Goal: Task Accomplishment & Management: Use online tool/utility

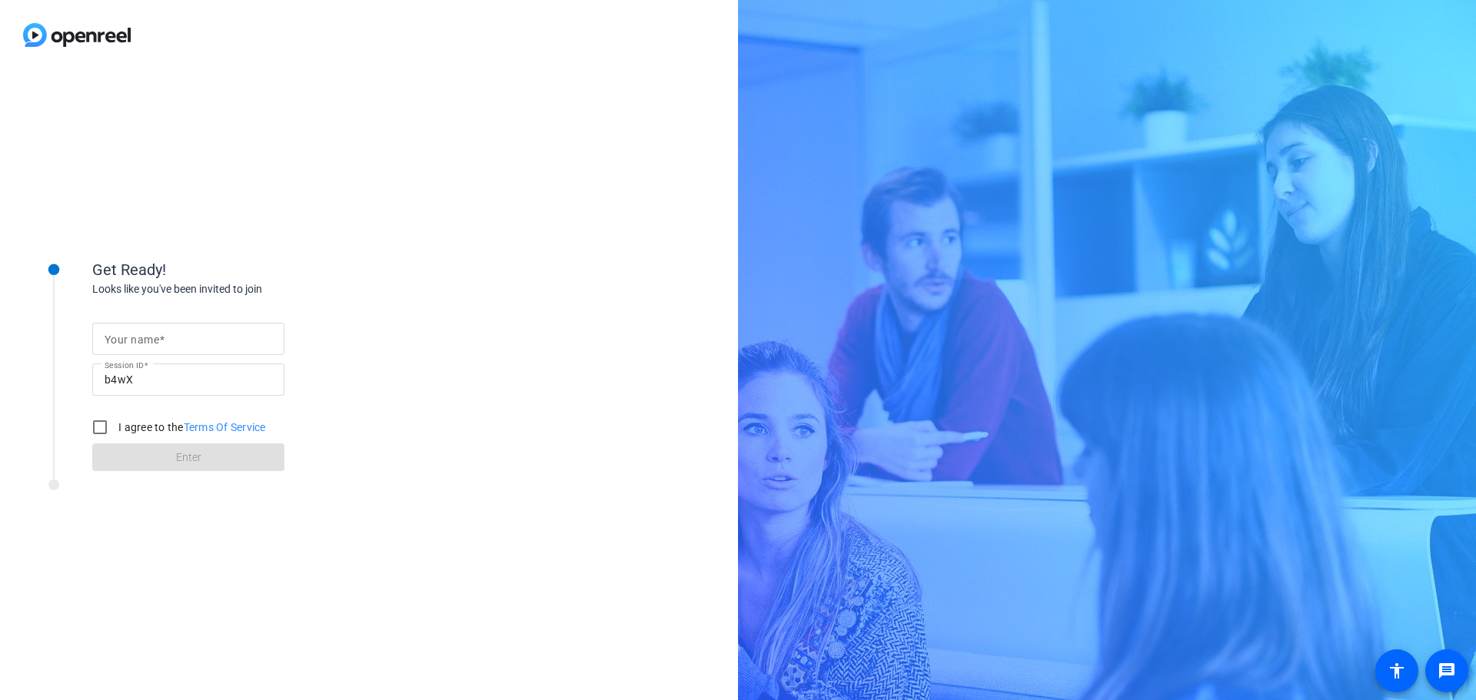
click at [176, 333] on input "Your name" at bounding box center [189, 339] width 168 height 18
type input "[PERSON_NAME]"
click at [96, 427] on input "I agree to the Terms Of Service" at bounding box center [100, 427] width 31 height 31
checkbox input "true"
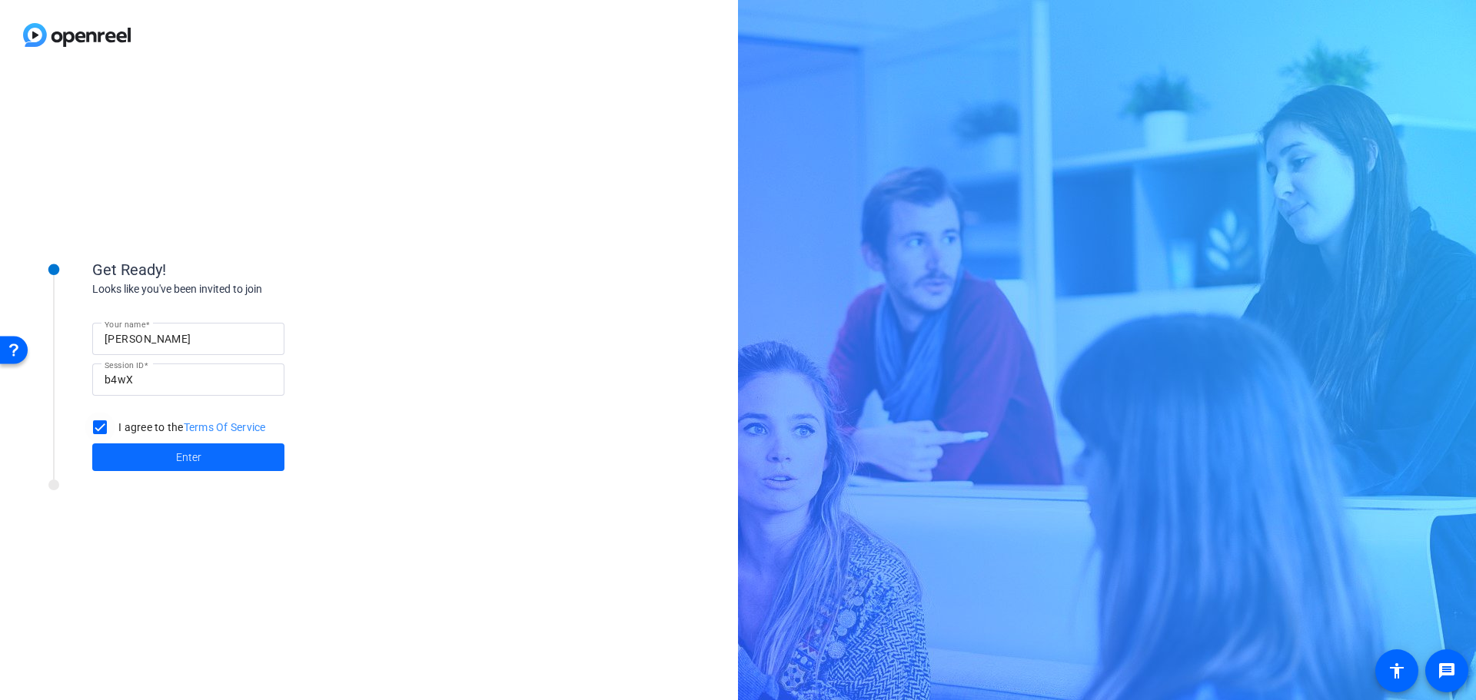
click at [202, 460] on span at bounding box center [188, 457] width 192 height 37
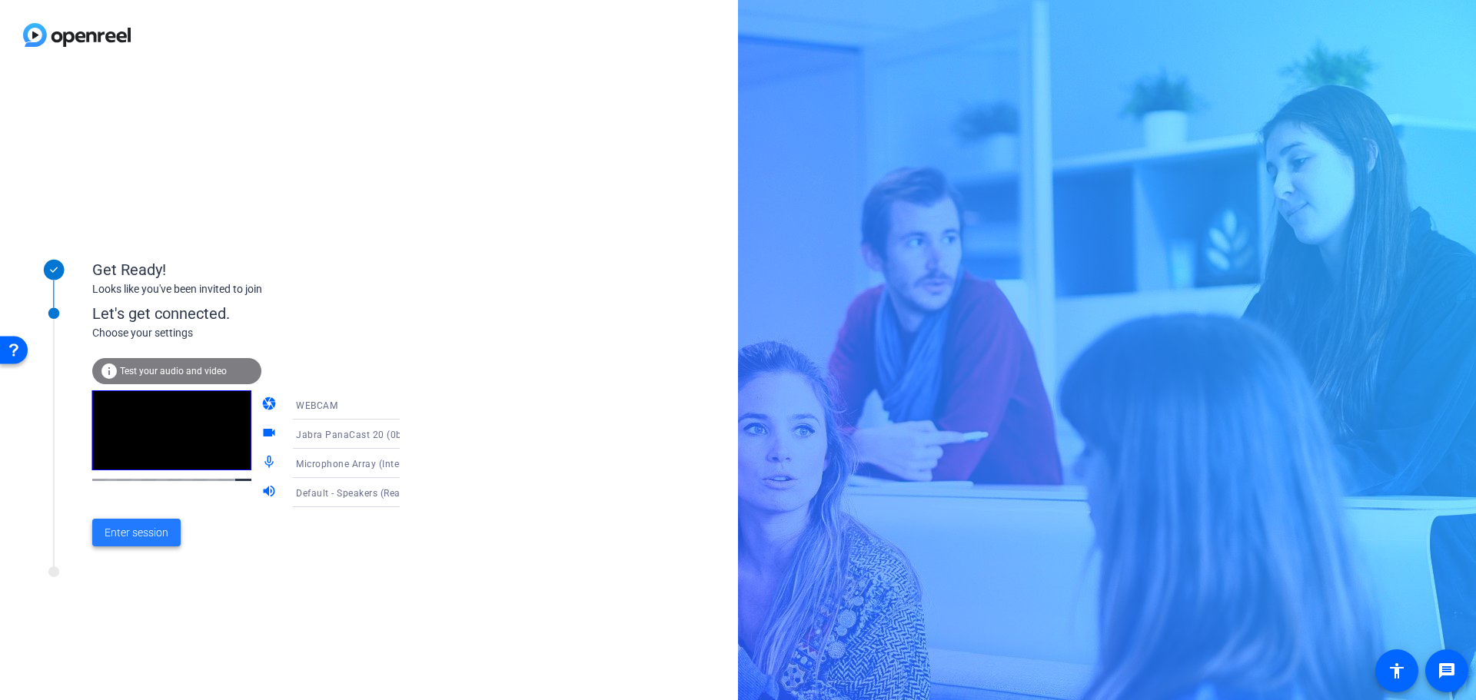
click at [131, 533] on span "Enter session" at bounding box center [137, 533] width 64 height 16
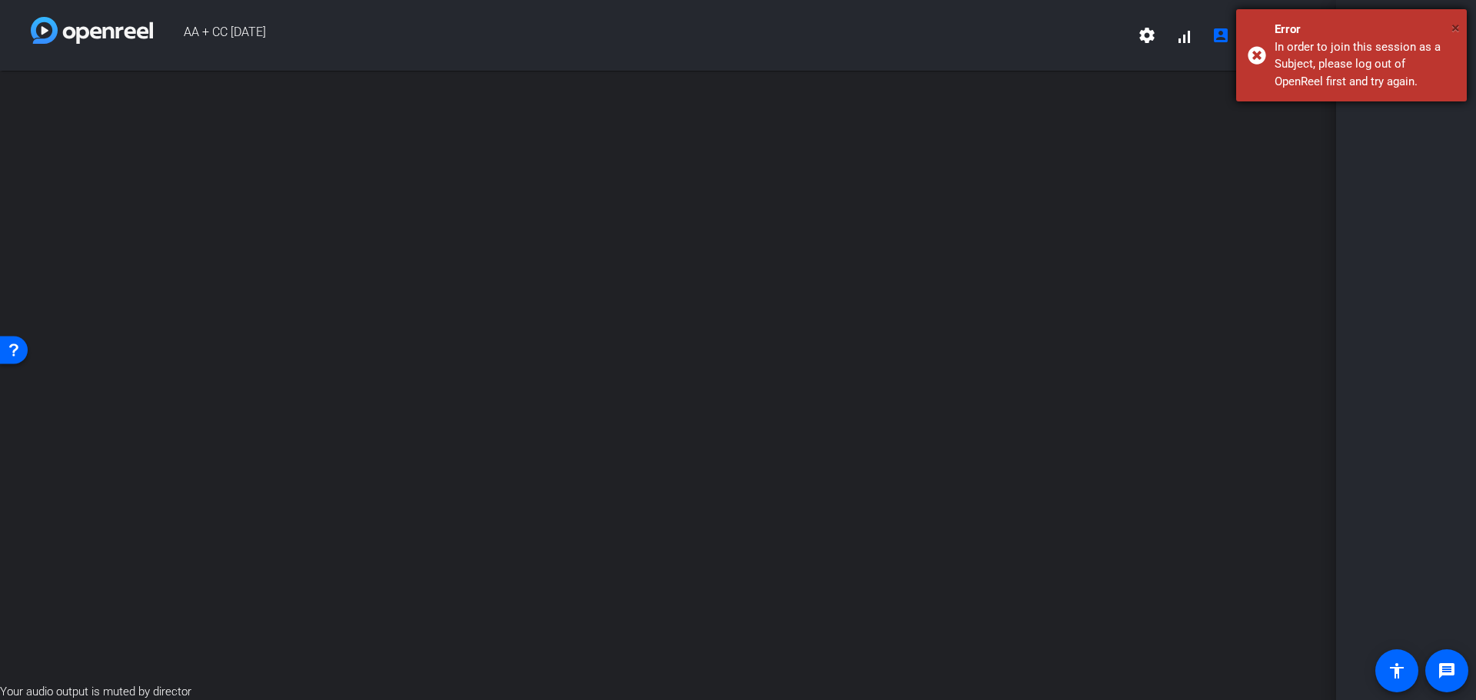
click at [1457, 32] on span "×" at bounding box center [1455, 27] width 8 height 18
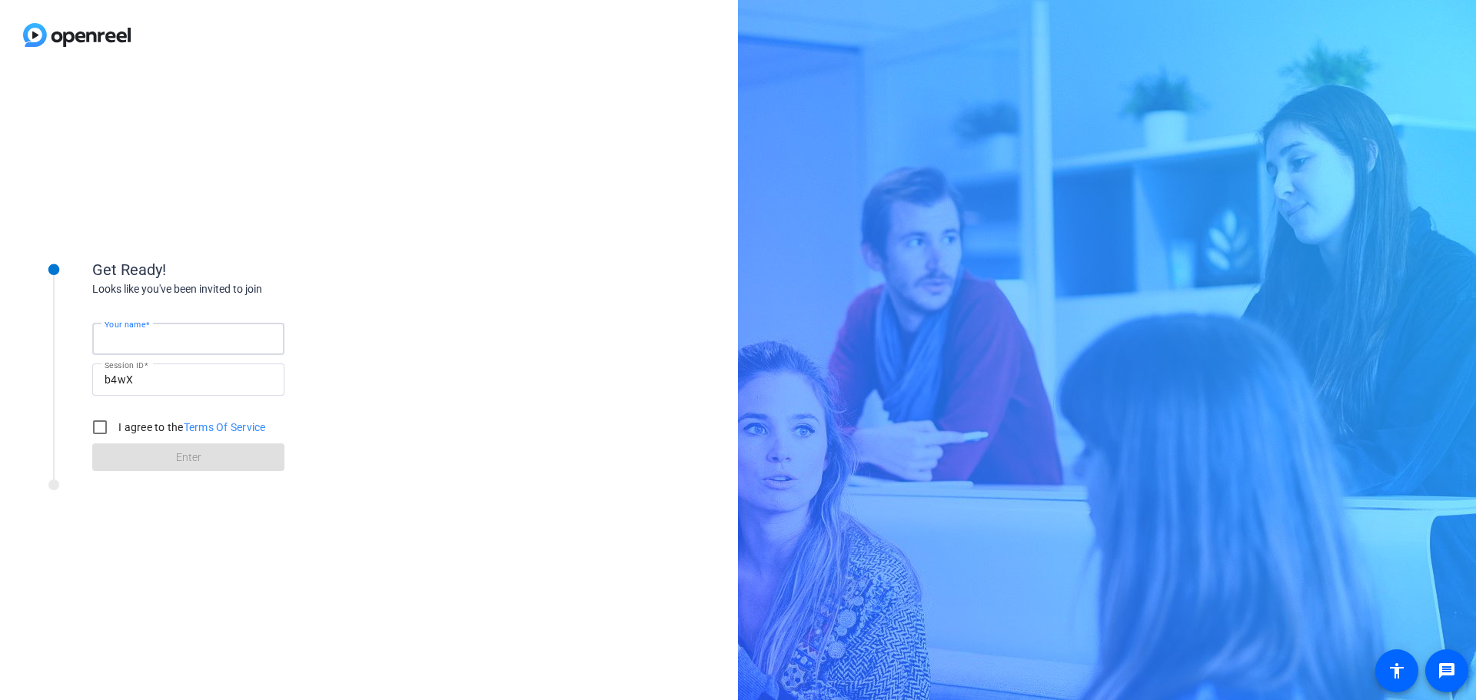
click at [207, 341] on input "Your name" at bounding box center [189, 339] width 168 height 18
type input "[PERSON_NAME]"
click at [98, 423] on input "I agree to the Terms Of Service" at bounding box center [100, 427] width 31 height 31
checkbox input "true"
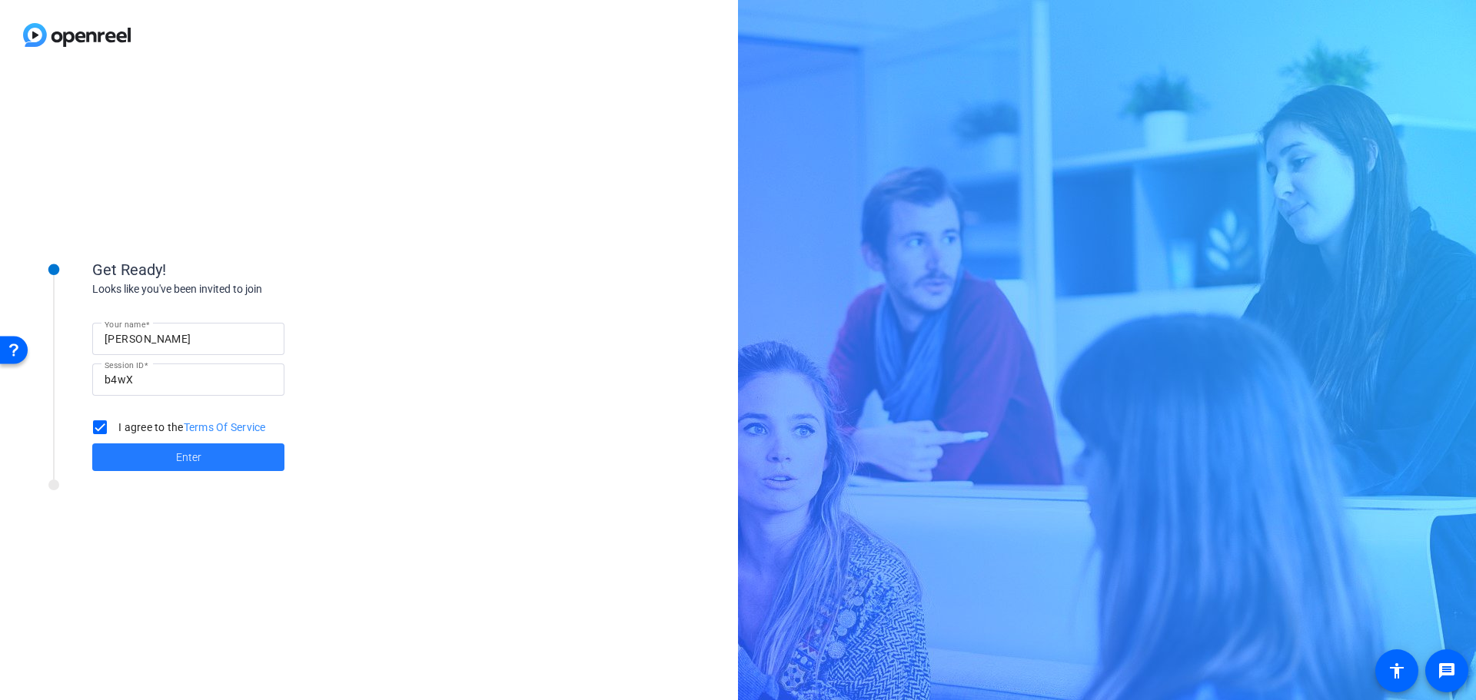
click at [224, 454] on span at bounding box center [188, 457] width 192 height 37
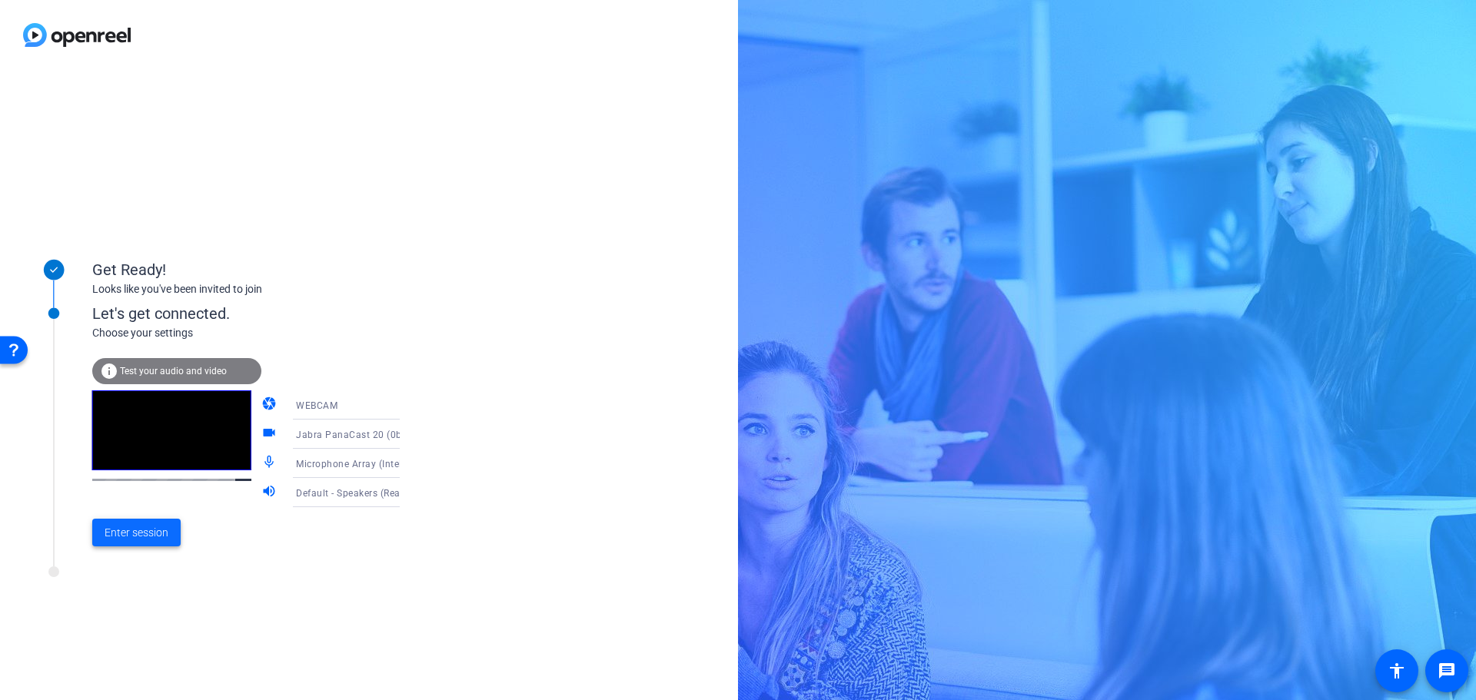
click at [141, 533] on span "Enter session" at bounding box center [137, 533] width 64 height 16
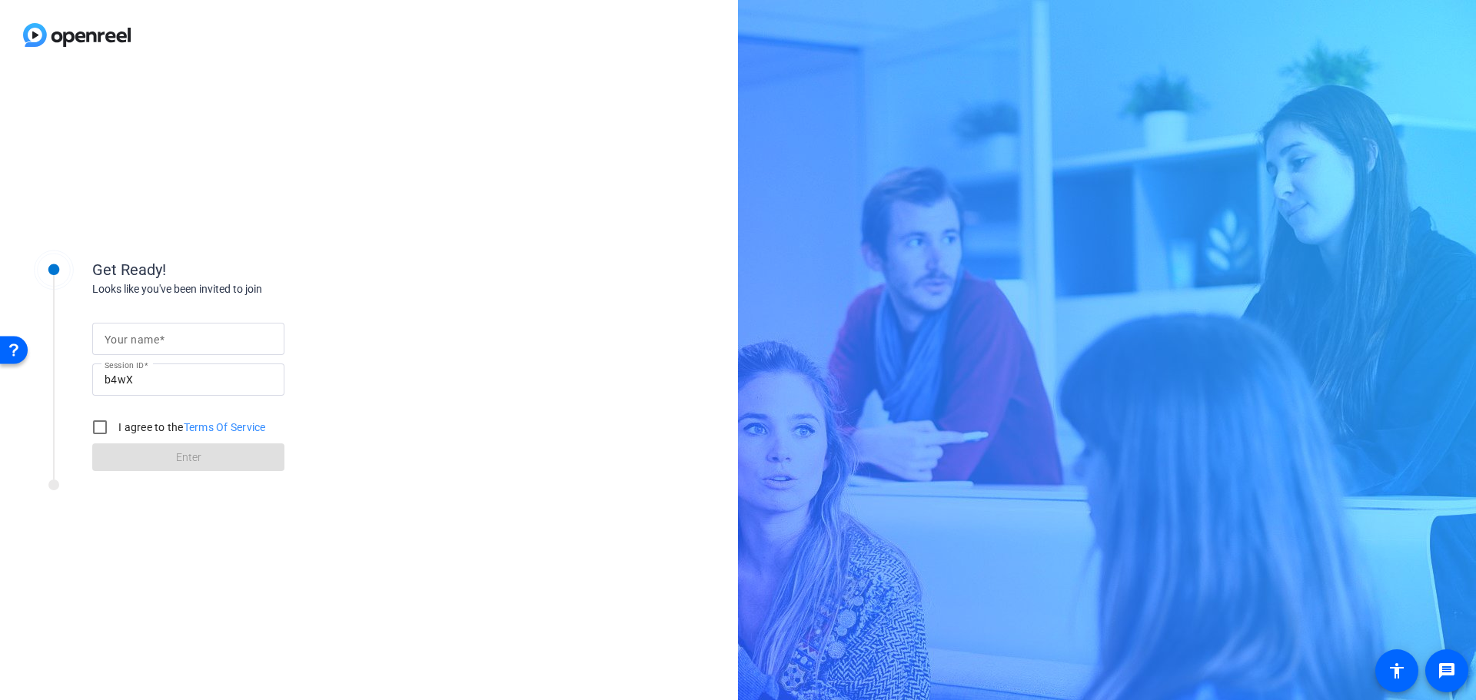
click at [164, 343] on span at bounding box center [161, 340] width 5 height 12
click at [164, 343] on input "Your name" at bounding box center [189, 339] width 168 height 18
type input "[PERSON_NAME]"
click at [106, 424] on input "I agree to the Terms Of Service" at bounding box center [100, 427] width 31 height 31
checkbox input "true"
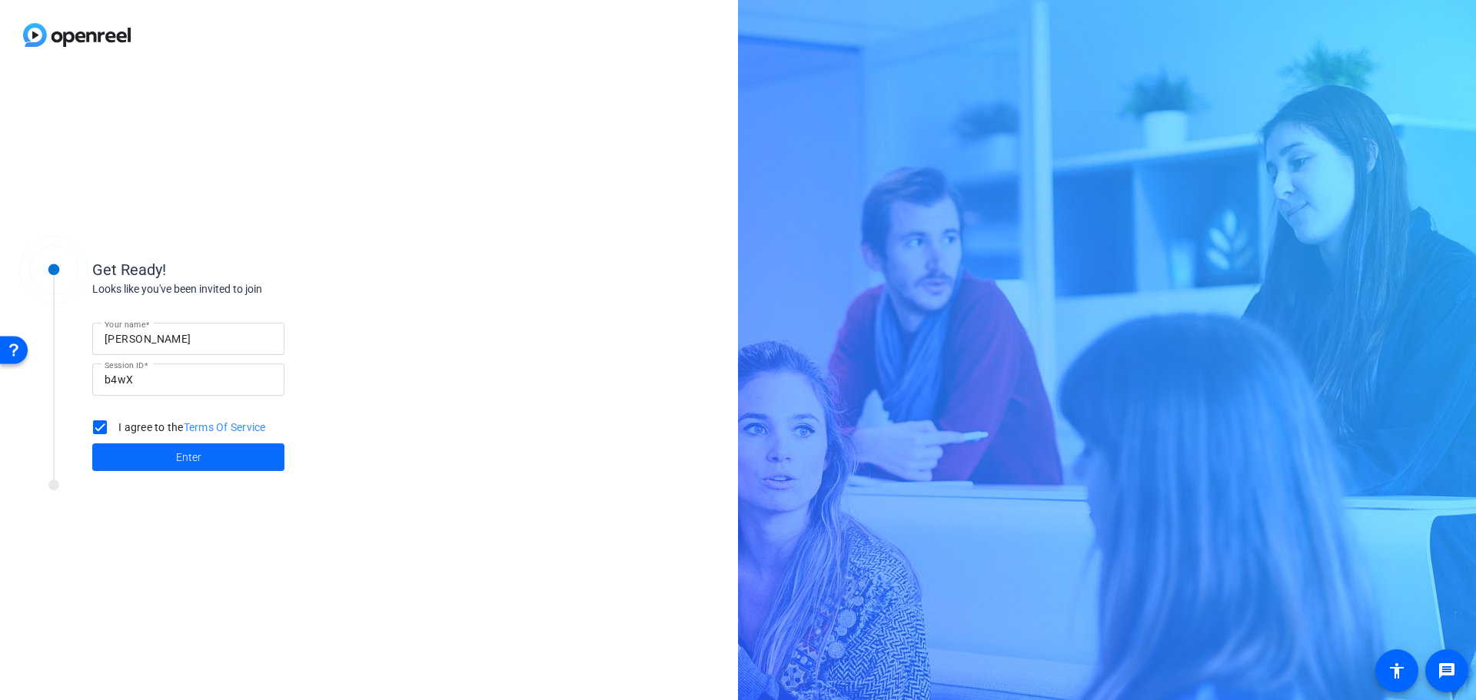
click at [158, 448] on span at bounding box center [188, 457] width 192 height 37
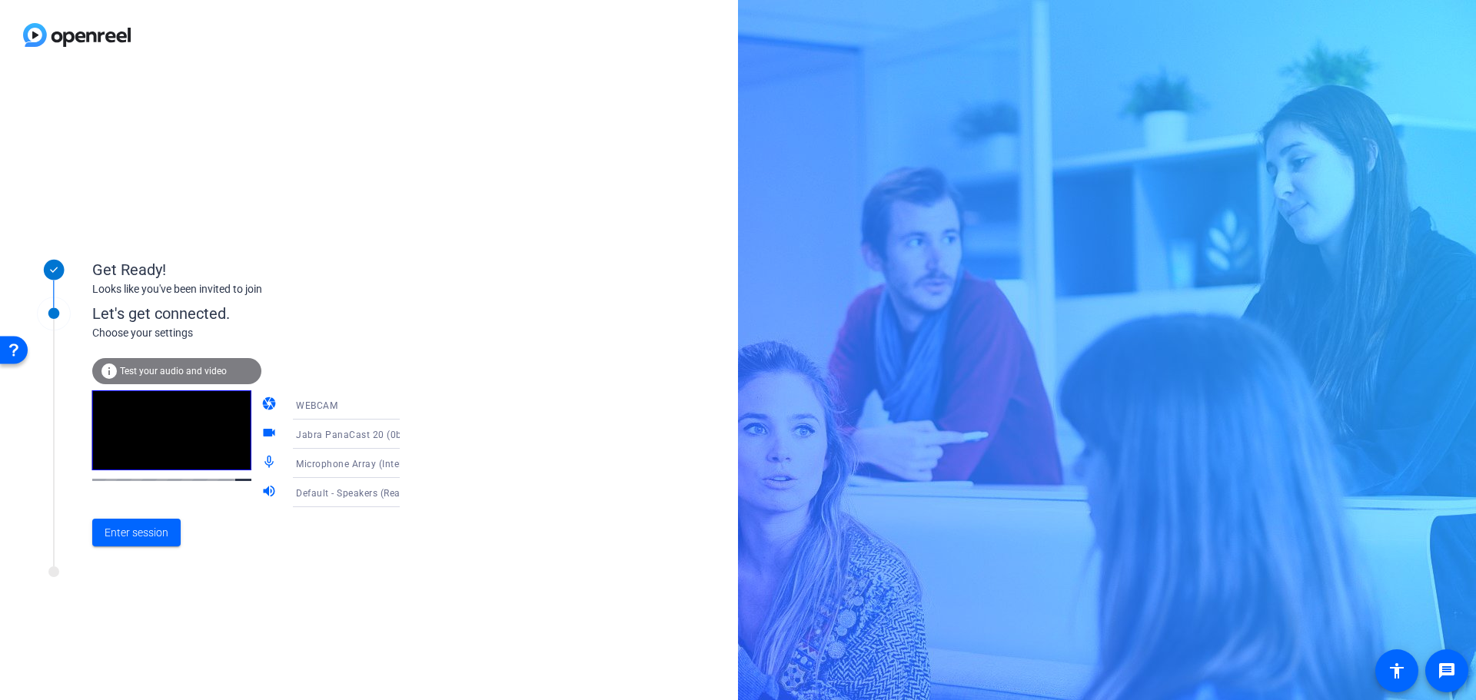
click at [406, 464] on icon at bounding box center [415, 463] width 18 height 18
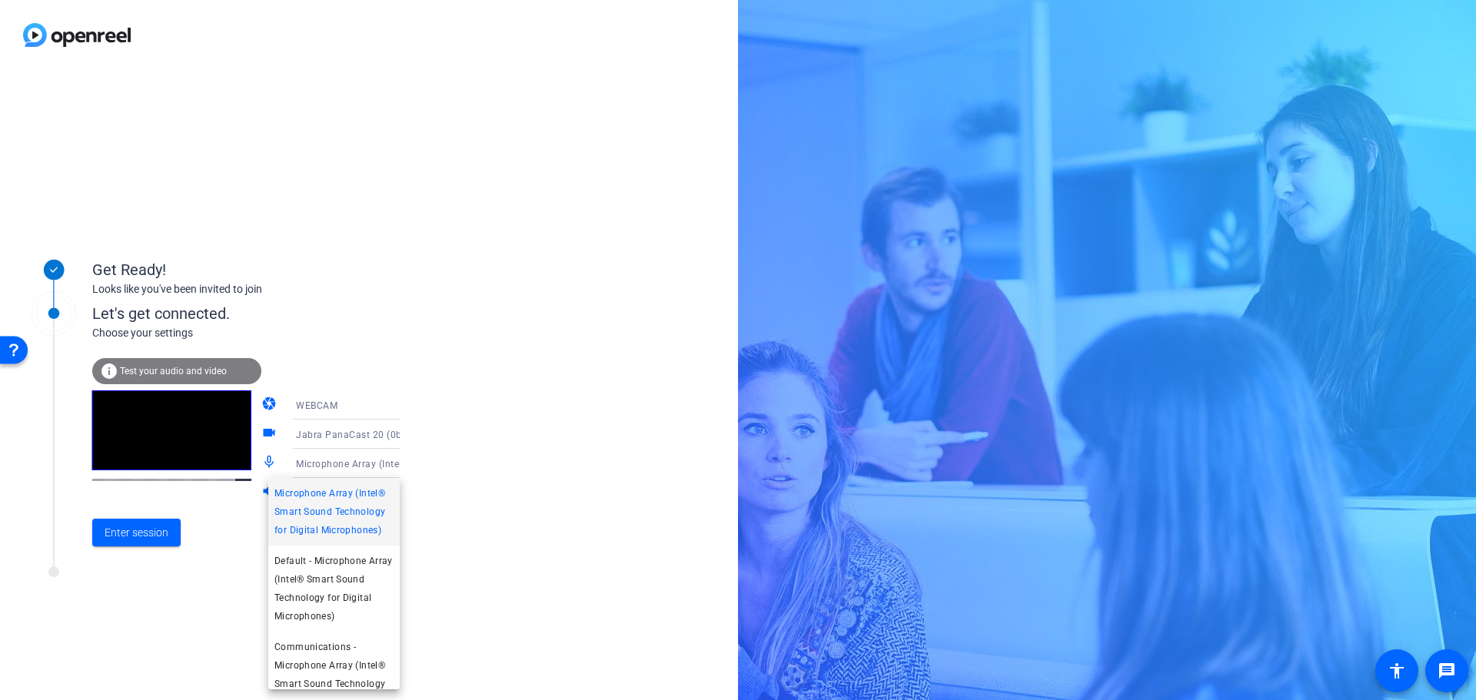
click at [381, 464] on div at bounding box center [738, 350] width 1476 height 700
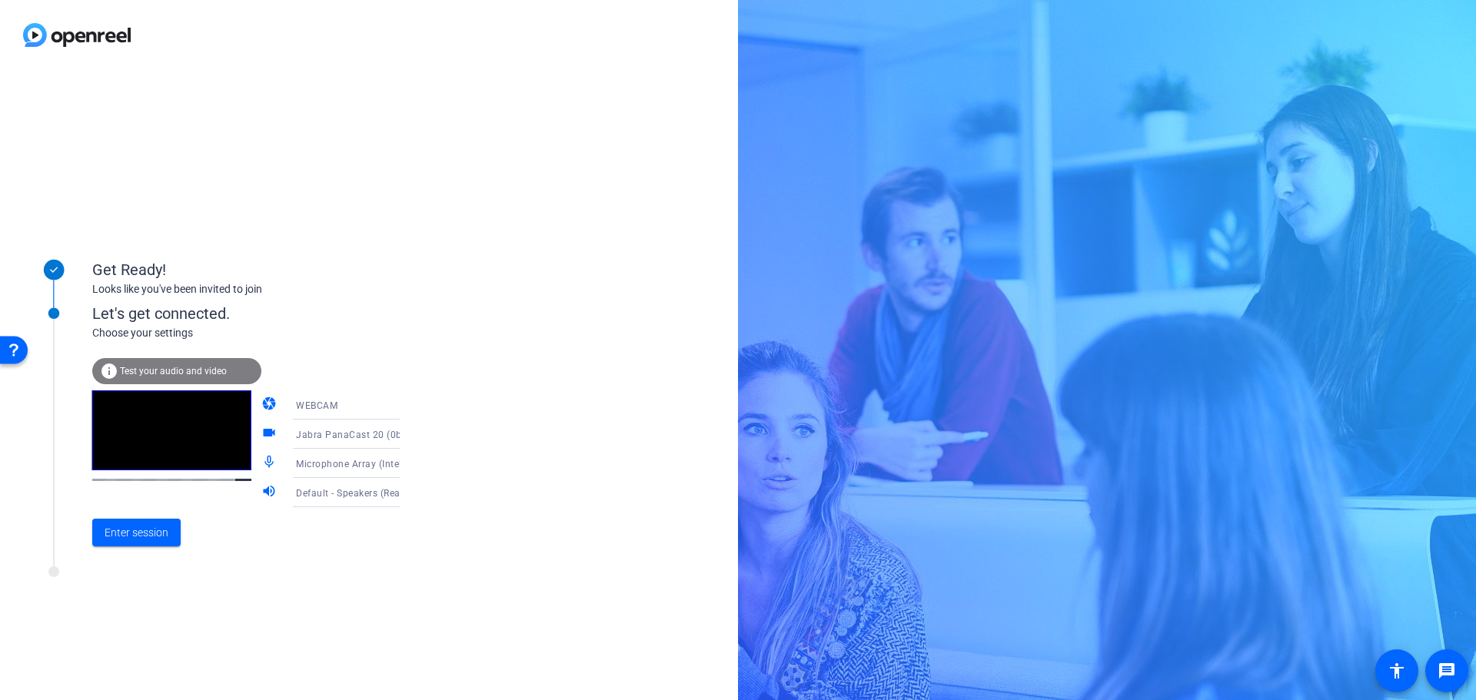
click at [414, 464] on div "Get Ready! Looks like you've been invited to join Let's get connected. Choose y…" at bounding box center [369, 385] width 738 height 630
click at [406, 461] on icon at bounding box center [415, 463] width 18 height 18
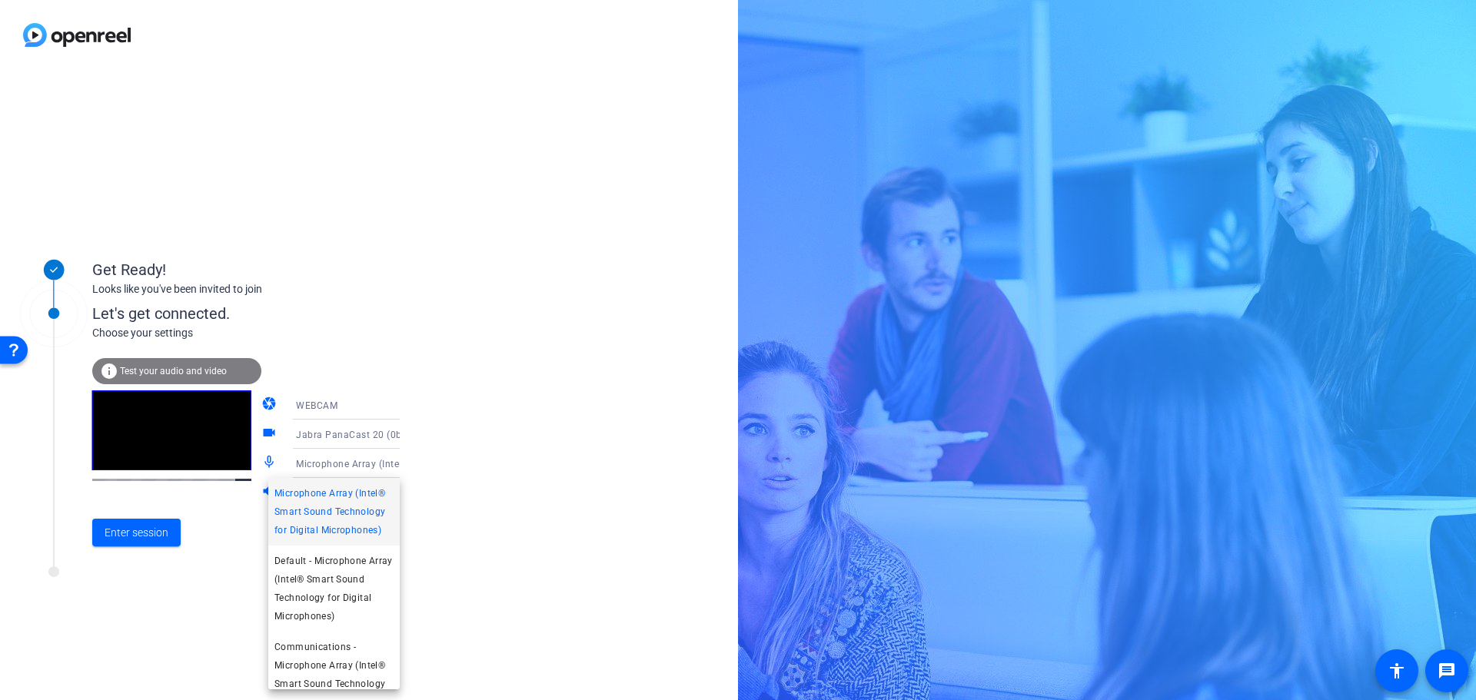
click at [220, 583] on div at bounding box center [738, 350] width 1476 height 700
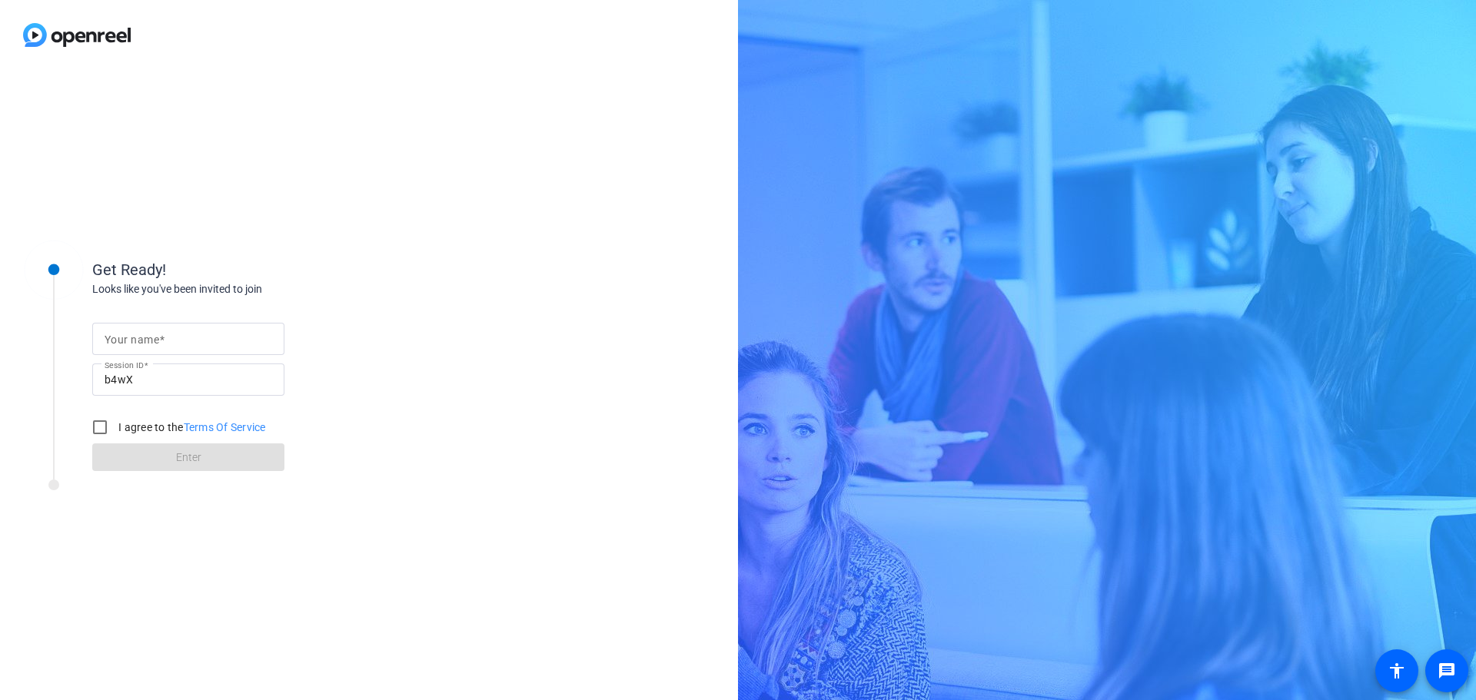
click at [177, 336] on input "Your name" at bounding box center [189, 339] width 168 height 18
type input "[PERSON_NAME]"
click at [97, 424] on input "I agree to the Terms Of Service" at bounding box center [100, 427] width 31 height 31
checkbox input "true"
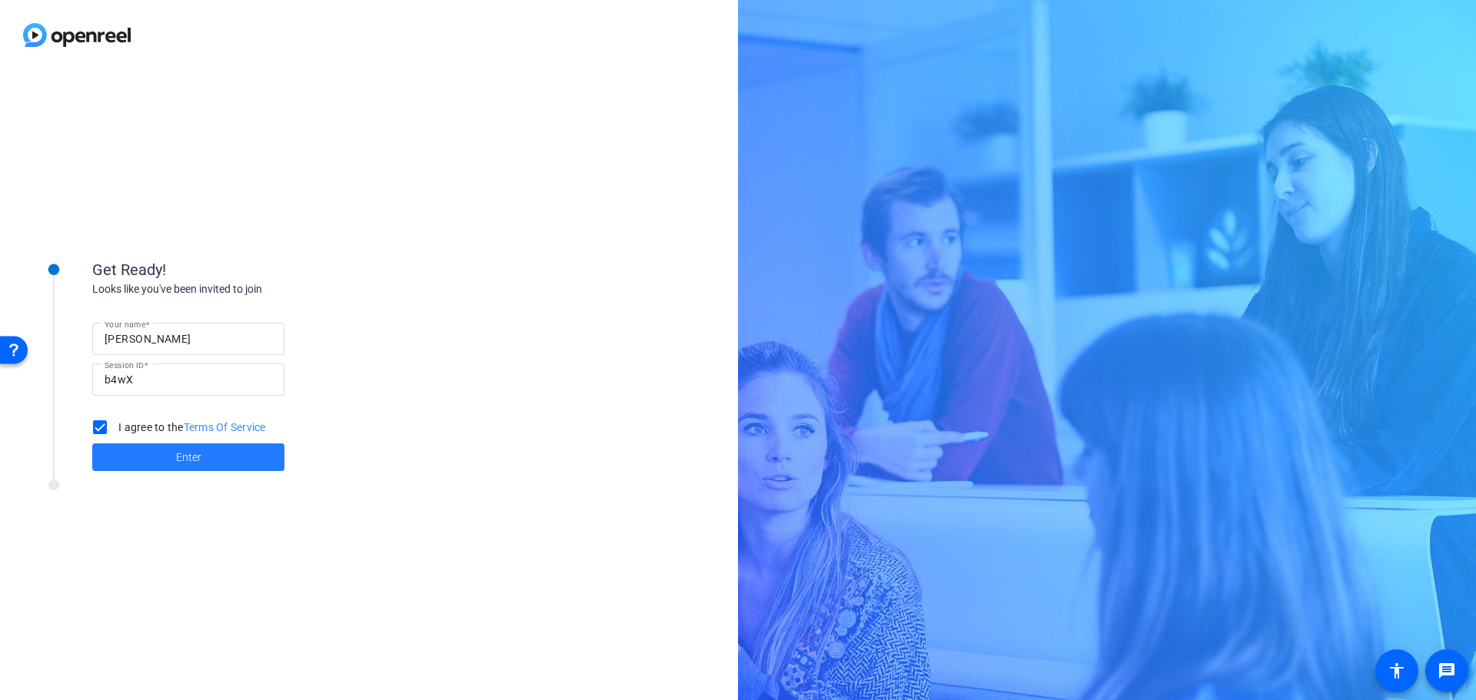
click at [207, 450] on span at bounding box center [188, 457] width 192 height 37
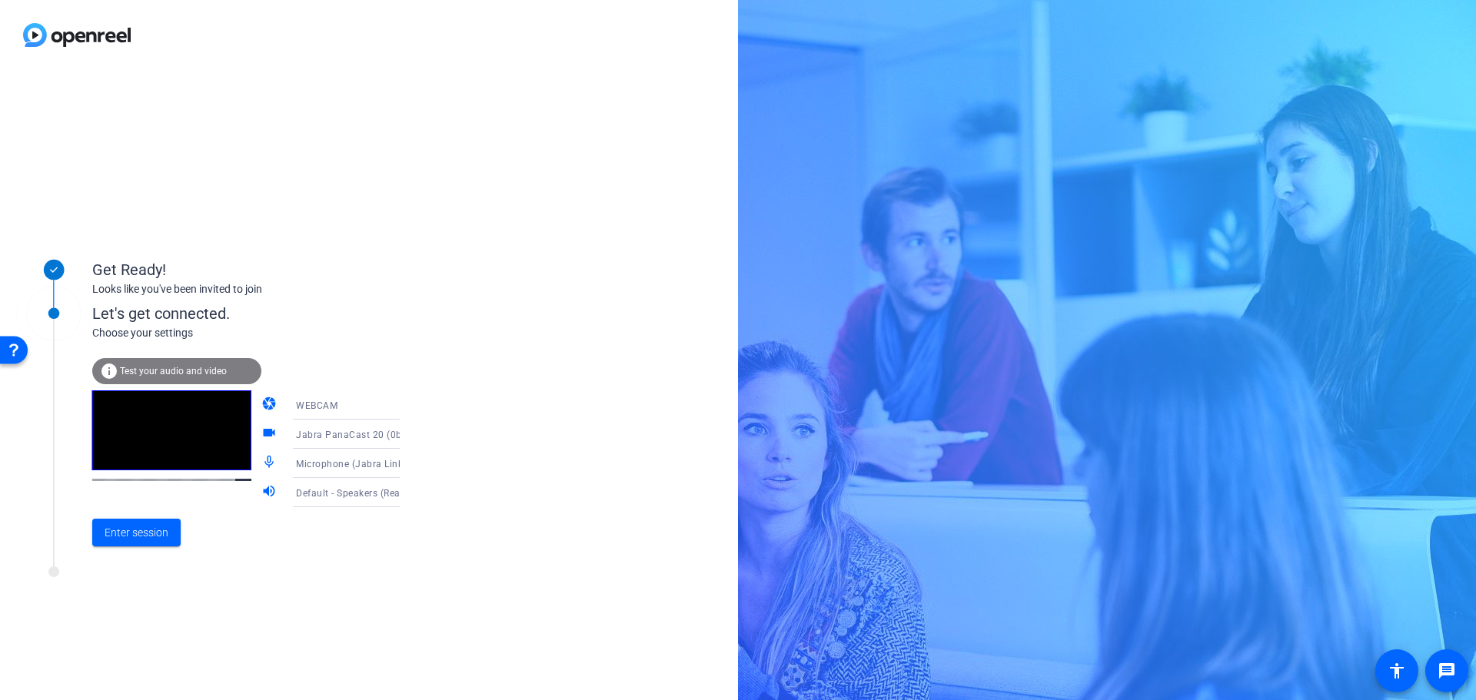
click at [406, 484] on icon at bounding box center [415, 492] width 18 height 18
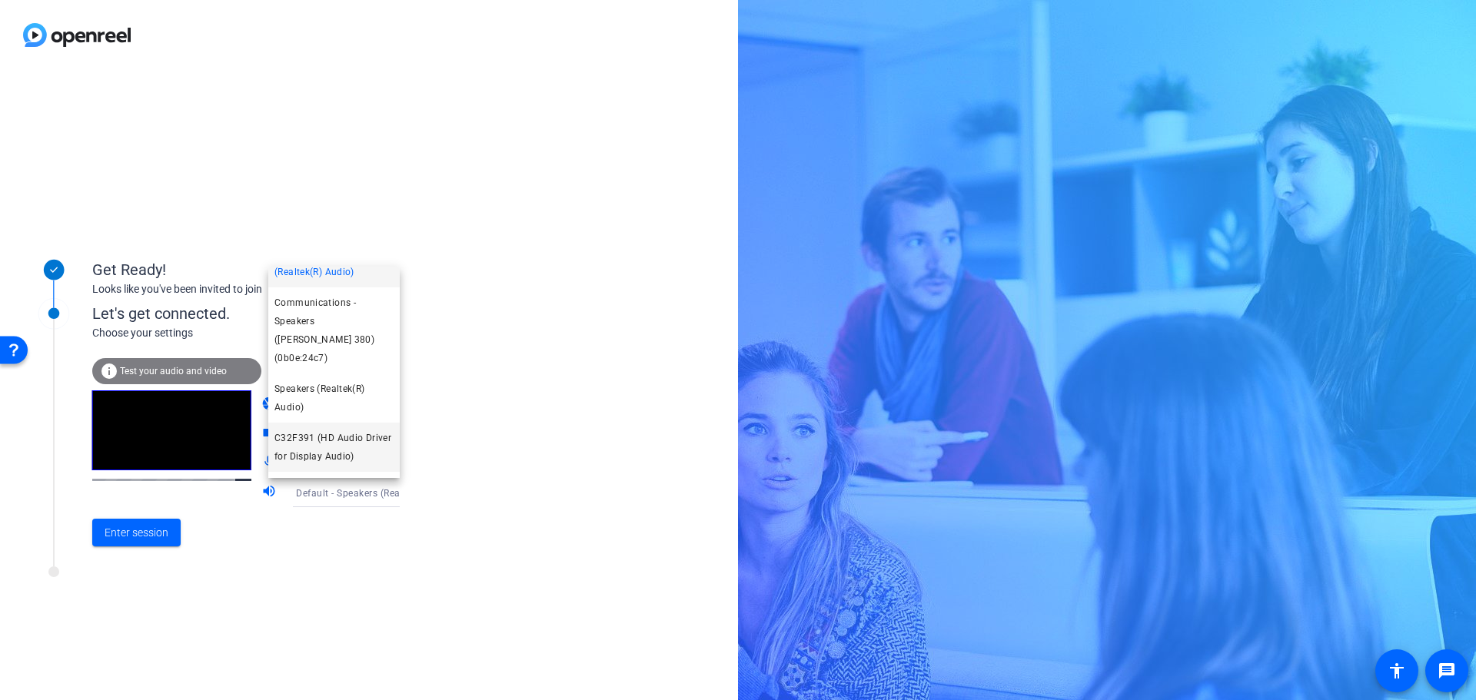
scroll to position [53, 0]
click at [324, 454] on span "Speakers (Jabra Link 380) (0b0e:24c7)" at bounding box center [333, 472] width 119 height 37
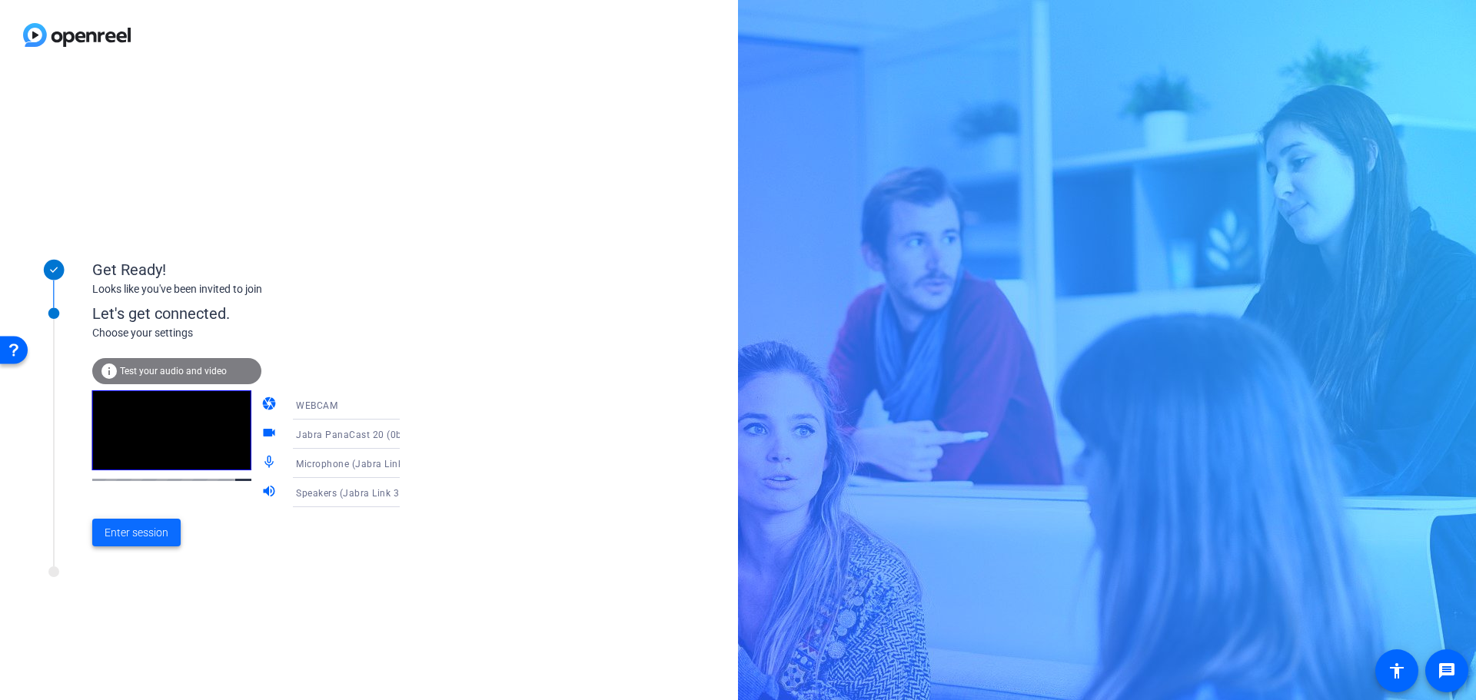
click at [140, 530] on span "Enter session" at bounding box center [137, 533] width 64 height 16
